Goal: Ask a question

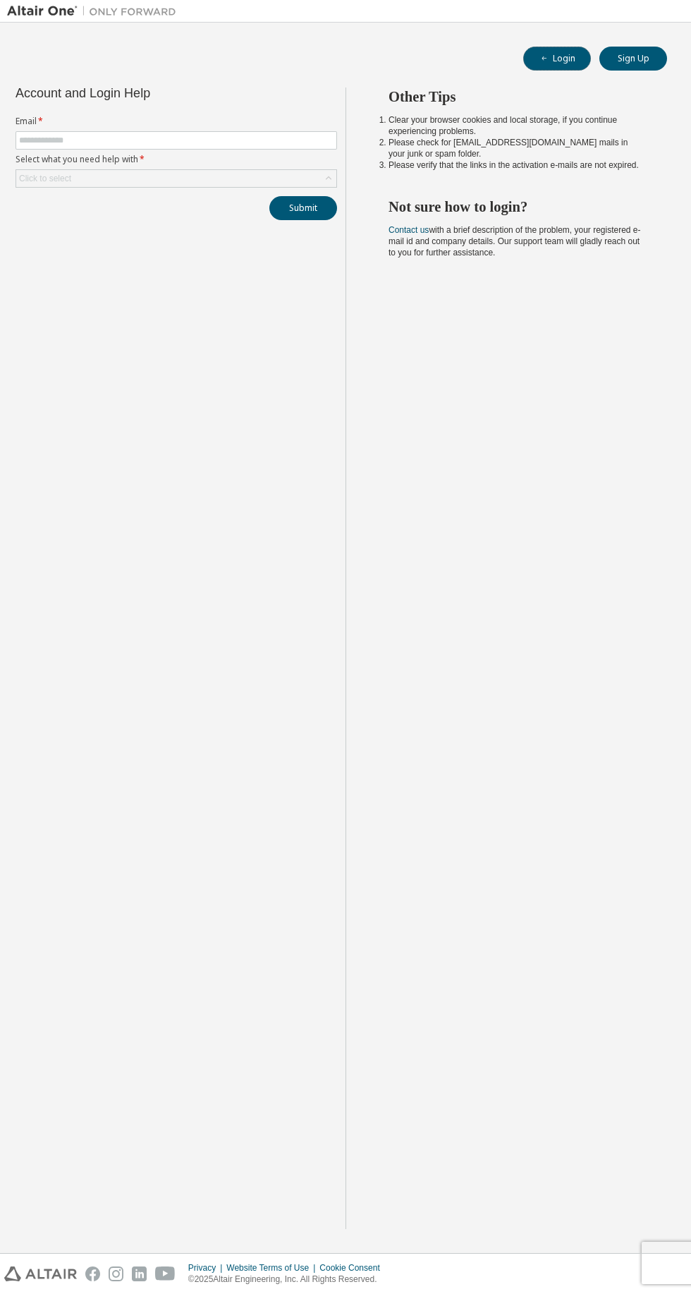
click at [545, 59] on icon "button" at bounding box center [544, 58] width 4 height 1
click at [105, 164] on label "Select what you need help with *" at bounding box center [177, 159] width 322 height 11
click at [84, 121] on label "Email *" at bounding box center [177, 121] width 322 height 11
click at [233, 140] on input "text" at bounding box center [176, 140] width 315 height 11
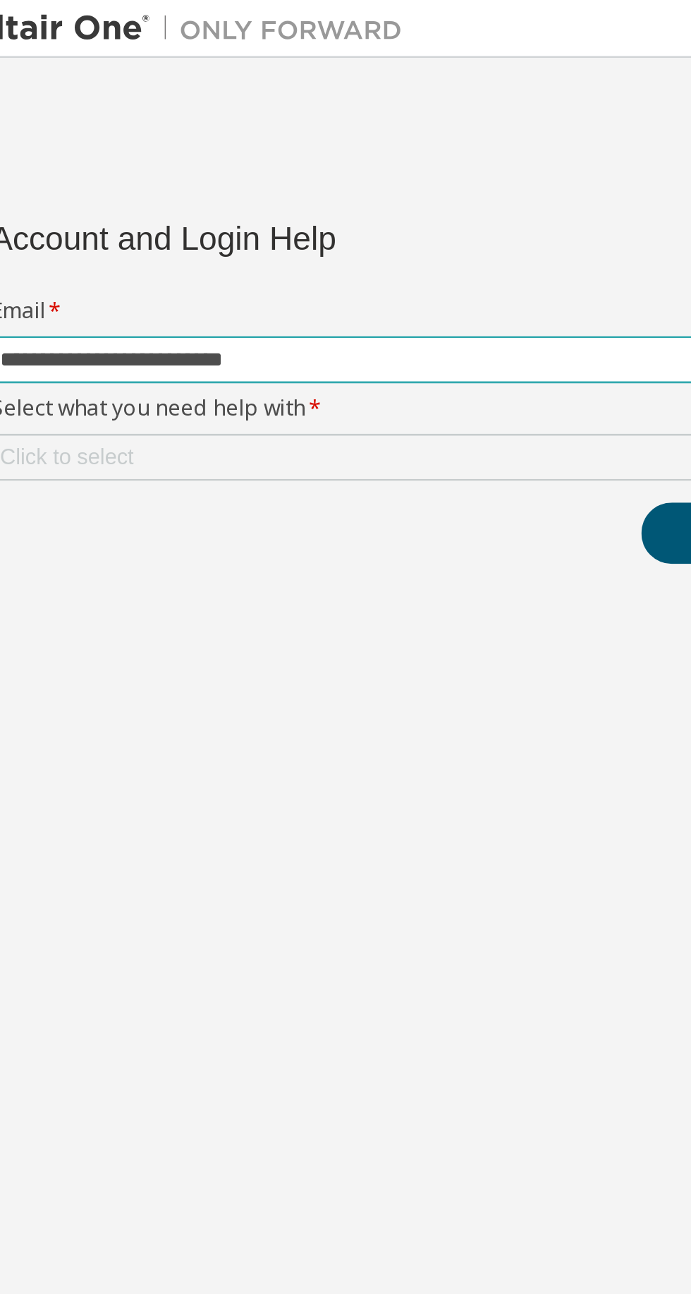
click at [171, 145] on input "**********" at bounding box center [176, 140] width 315 height 11
type input "*"
type input "**********"
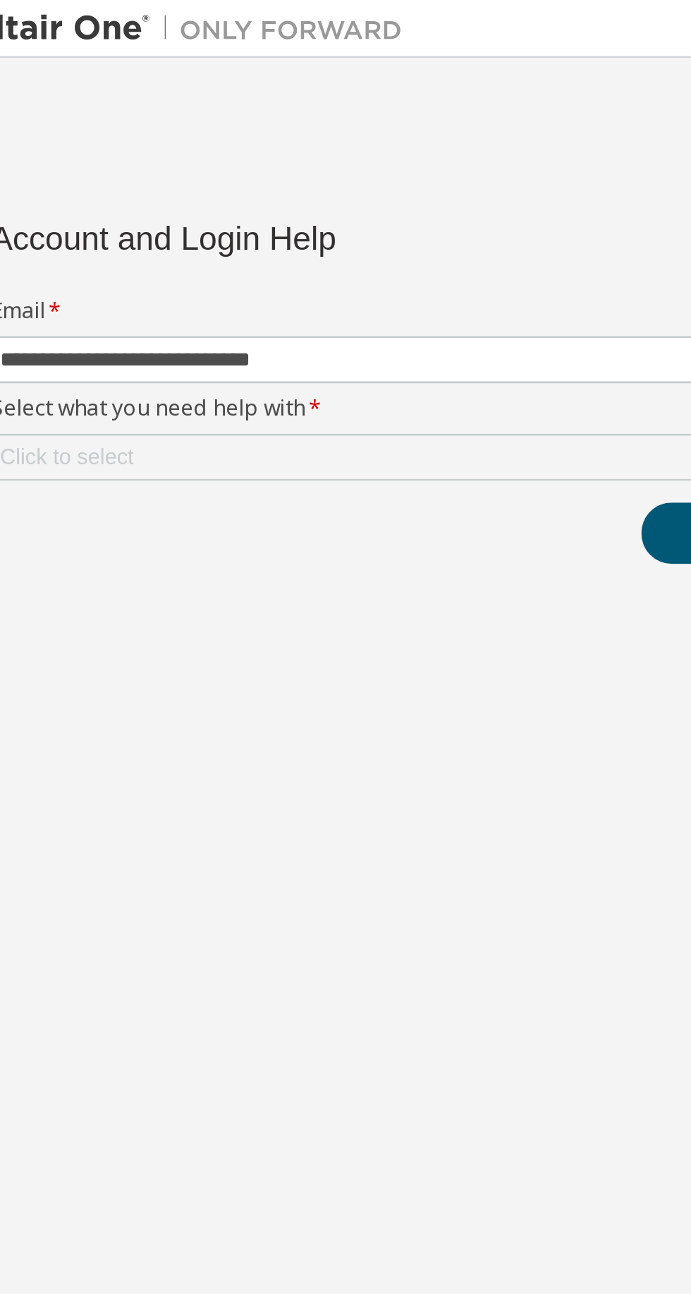
click at [161, 175] on div "Click to select" at bounding box center [176, 178] width 320 height 17
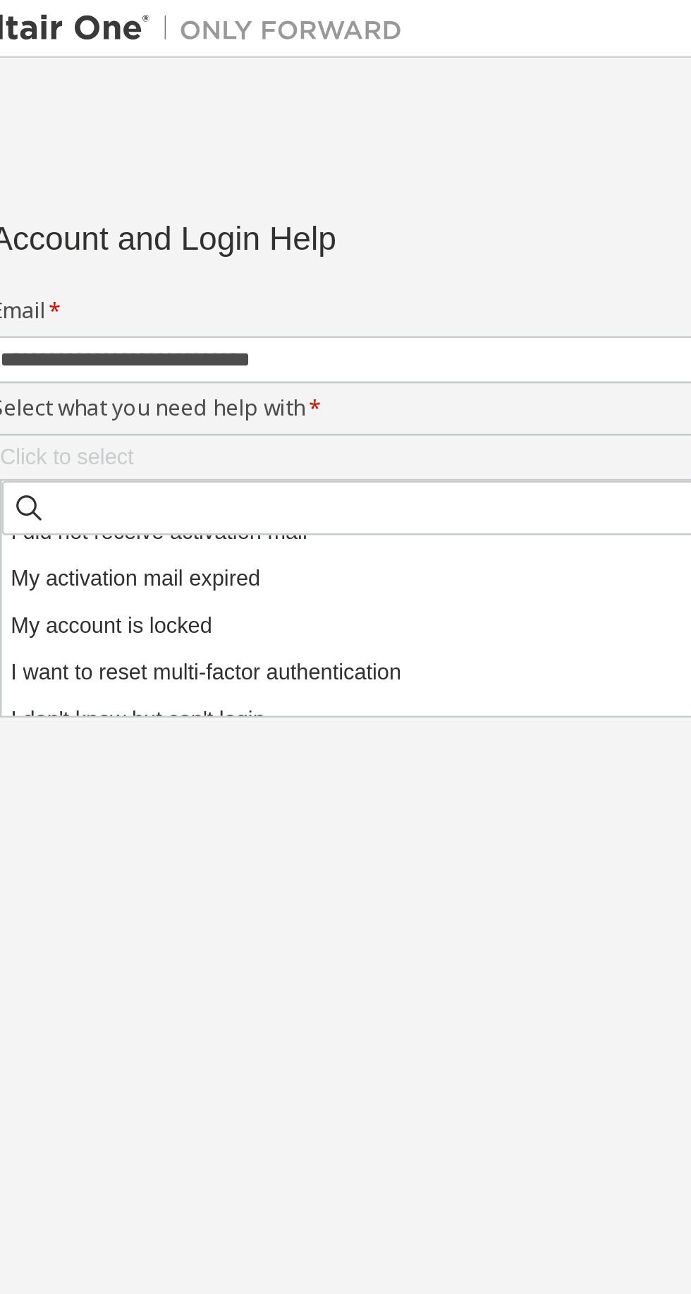
scroll to position [40, 0]
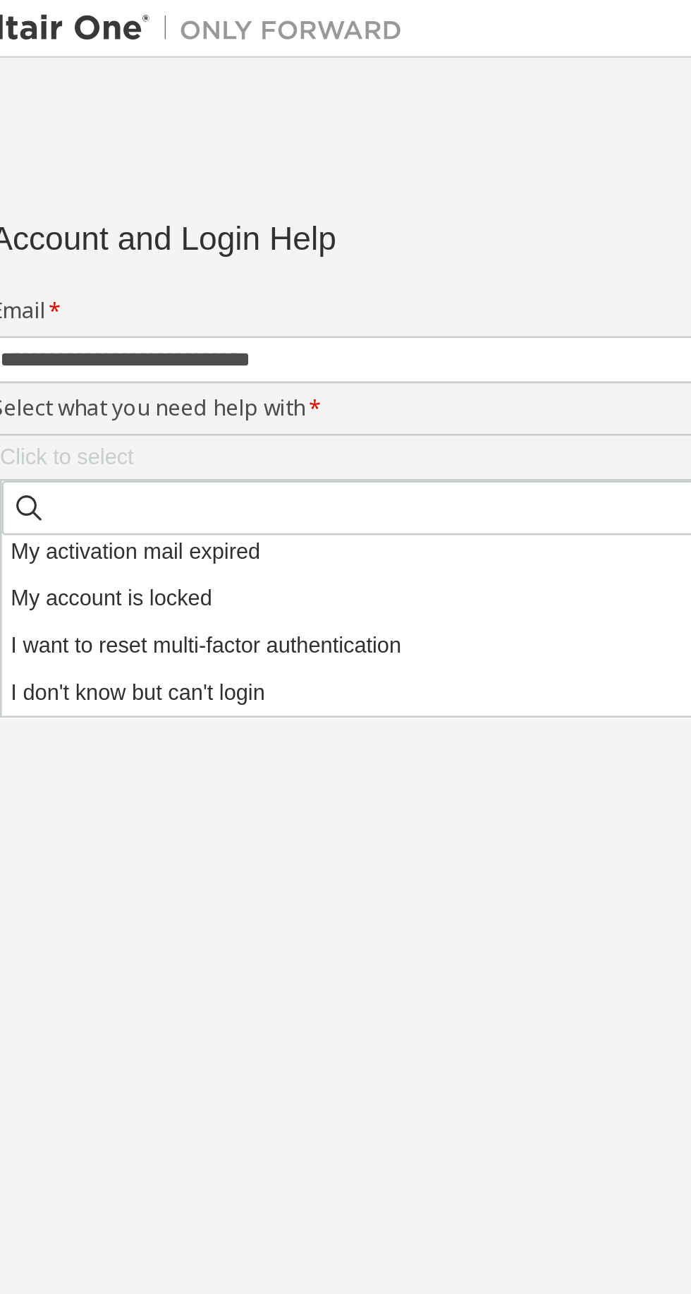
click at [159, 275] on li "I don't know but can't login" at bounding box center [178, 270] width 317 height 18
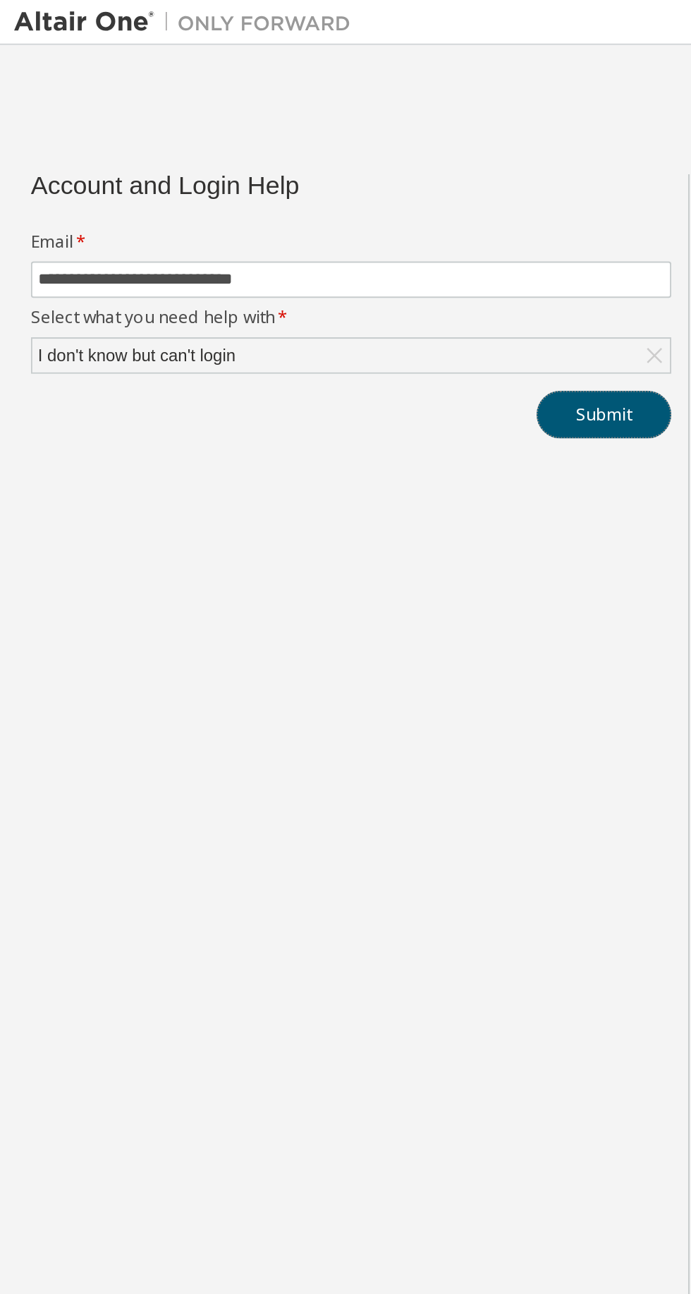
click at [318, 199] on button "Submit" at bounding box center [303, 208] width 68 height 24
